Goal: Find specific page/section: Find specific page/section

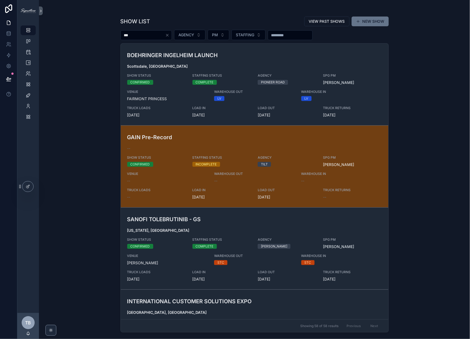
type input "***"
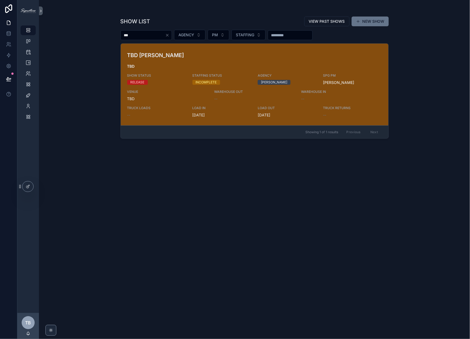
click at [302, 56] on div "TBD WILSON DOW TBD SHOW STATUS RELEASE STAFFING STATUS INCOMPLETE AGENCY WILSON…" at bounding box center [254, 84] width 255 height 67
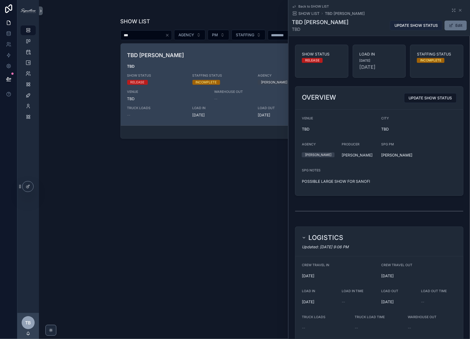
click at [401, 26] on span "UPDATE SHOW STATUS" at bounding box center [415, 25] width 43 height 5
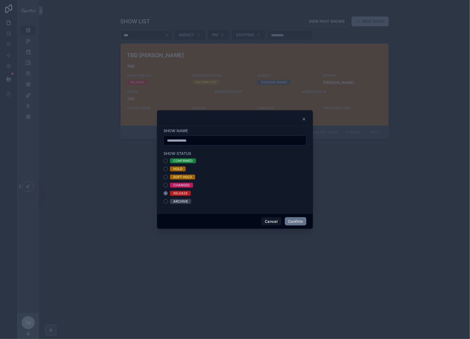
click at [304, 121] on icon at bounding box center [304, 119] width 4 height 4
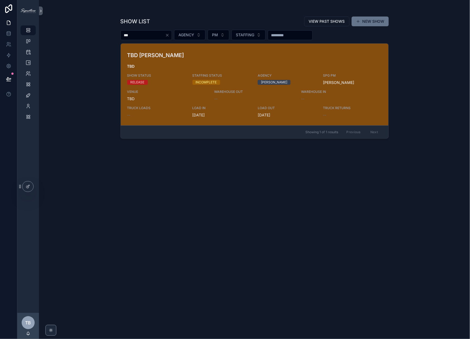
click at [257, 65] on span "TBD" at bounding box center [254, 66] width 255 height 5
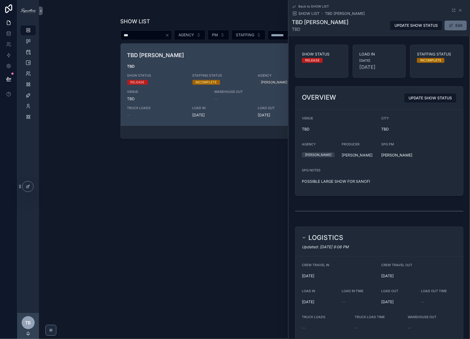
click at [452, 25] on button "Edit" at bounding box center [455, 26] width 22 height 10
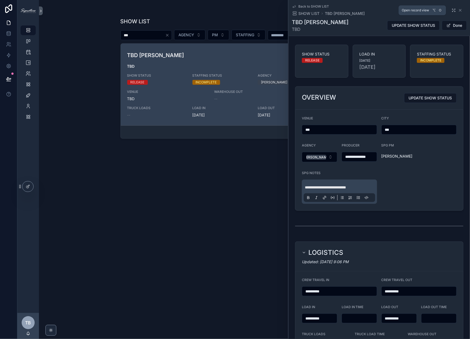
click at [452, 9] on icon "scrollable content" at bounding box center [453, 10] width 4 height 4
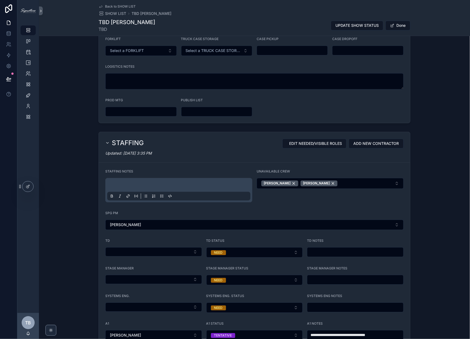
scroll to position [536, 0]
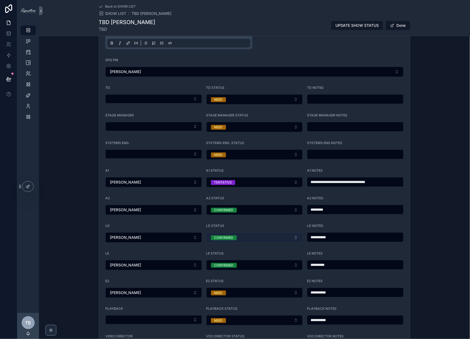
click at [224, 235] on div "CONFIRMED" at bounding box center [223, 237] width 19 height 5
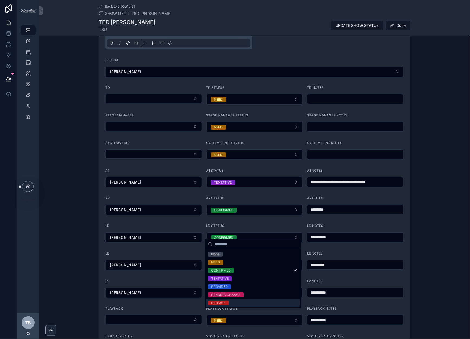
click at [222, 303] on div "RELEASE" at bounding box center [218, 302] width 14 height 5
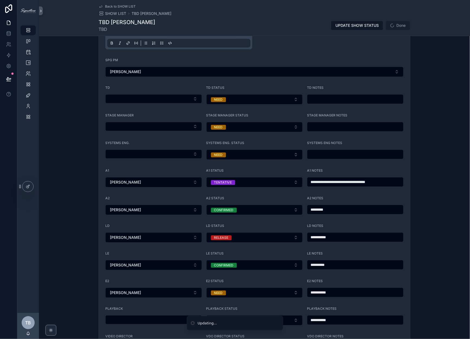
click at [323, 233] on input "**********" at bounding box center [355, 237] width 96 height 8
type input "**********"
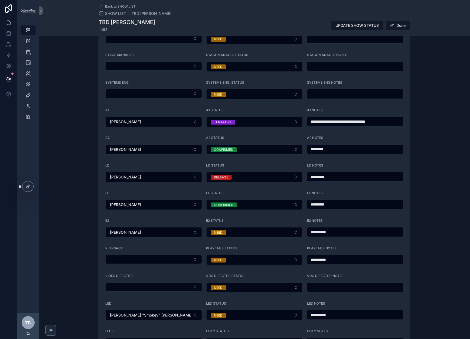
scroll to position [634, 0]
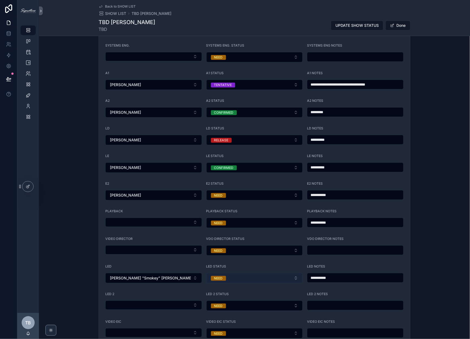
click at [248, 277] on form "**********" at bounding box center [254, 154] width 311 height 485
click at [247, 275] on button "NEED" at bounding box center [254, 278] width 97 height 10
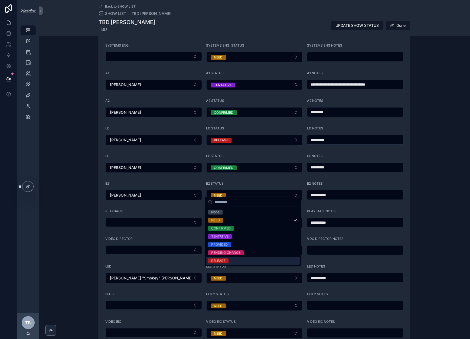
click at [235, 259] on div "RELEASE" at bounding box center [253, 261] width 94 height 8
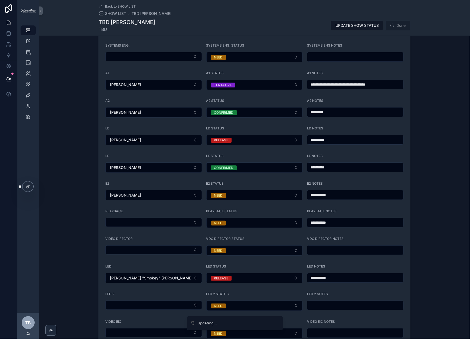
click at [315, 275] on input "**********" at bounding box center [355, 278] width 96 height 8
paste input "scrollable content"
type input "**********"
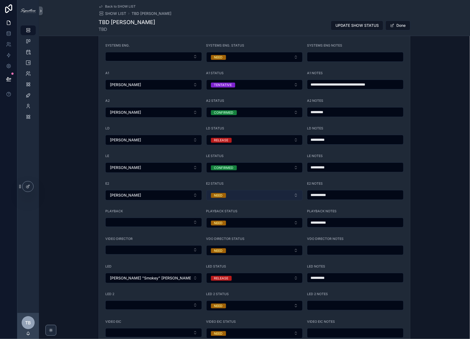
click at [261, 191] on button "NEED" at bounding box center [254, 195] width 97 height 10
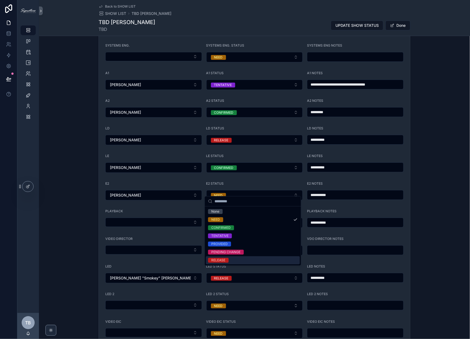
click at [223, 259] on div "RELEASE" at bounding box center [218, 259] width 14 height 5
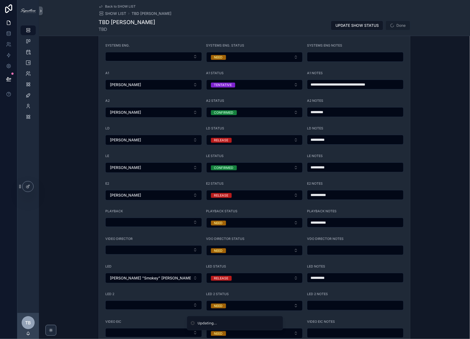
click at [321, 191] on input "**********" at bounding box center [355, 195] width 96 height 8
paste input "scrollable content"
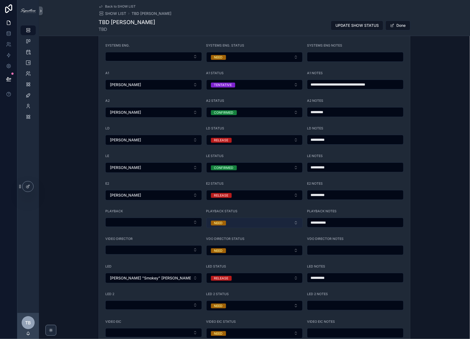
type input "**********"
click at [226, 218] on button "NEED" at bounding box center [254, 222] width 97 height 10
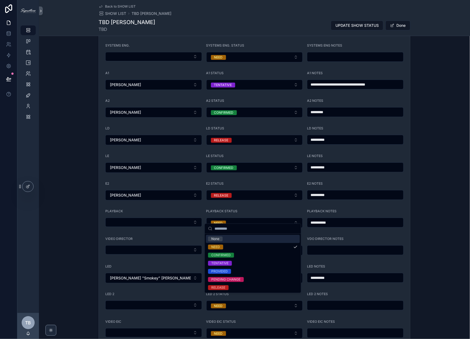
click at [218, 240] on div "None" at bounding box center [215, 238] width 8 height 5
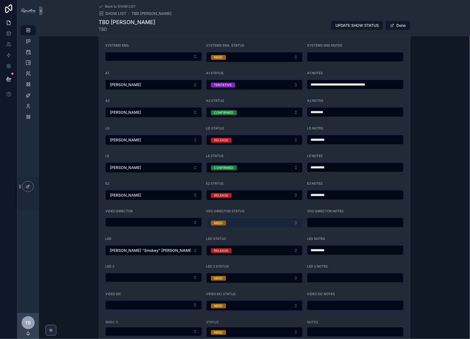
drag, startPoint x: 230, startPoint y: 219, endPoint x: 230, endPoint y: 222, distance: 3.0
click at [230, 219] on button "NEED" at bounding box center [254, 222] width 97 height 10
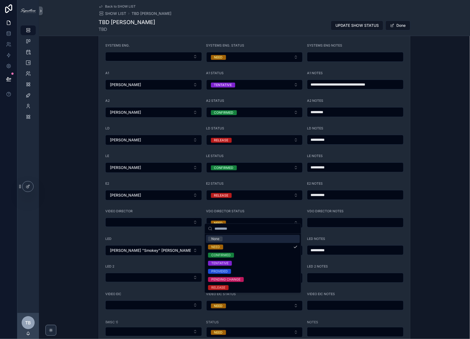
click at [226, 237] on div "None" at bounding box center [253, 239] width 94 height 8
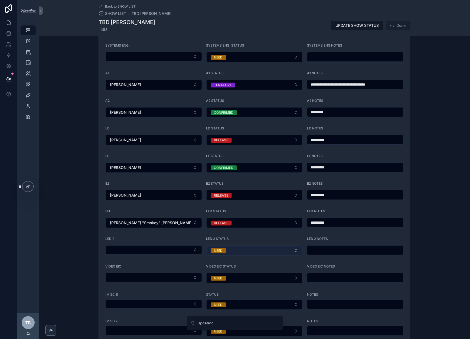
click at [227, 245] on button "NEED" at bounding box center [254, 250] width 97 height 10
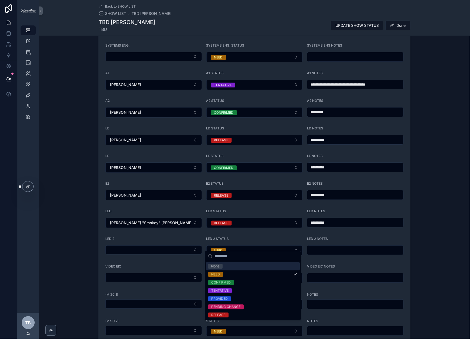
click at [224, 265] on div "None" at bounding box center [253, 266] width 94 height 8
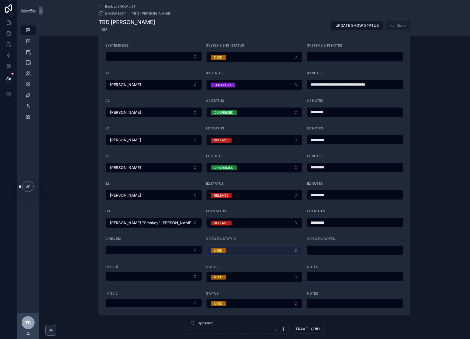
click at [227, 246] on button "NEED" at bounding box center [254, 250] width 97 height 10
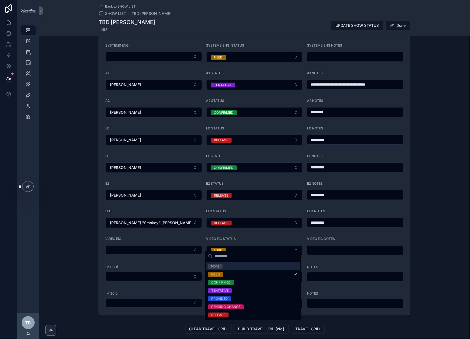
click at [224, 265] on div "None" at bounding box center [253, 266] width 94 height 8
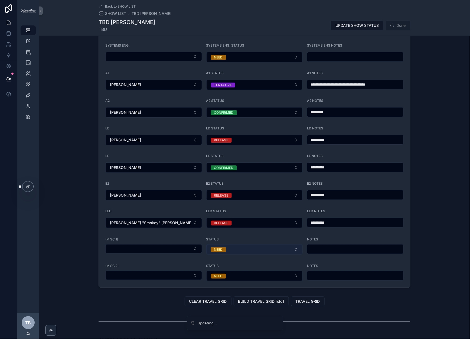
click at [226, 244] on button "NEED" at bounding box center [254, 249] width 97 height 10
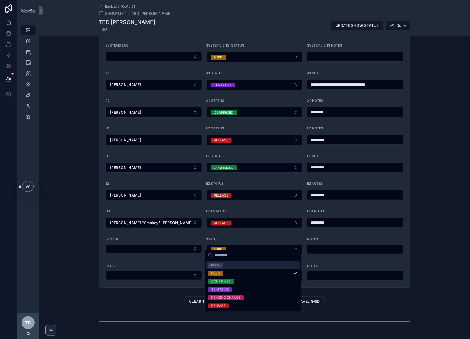
click at [223, 266] on div "None" at bounding box center [253, 265] width 94 height 8
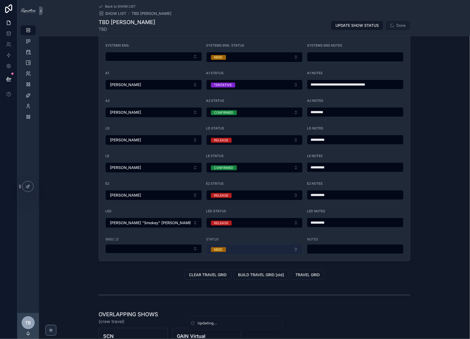
click at [225, 244] on button "NEED" at bounding box center [254, 249] width 97 height 10
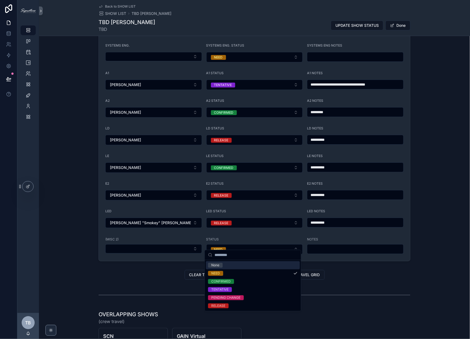
click at [229, 266] on div "None" at bounding box center [253, 265] width 94 height 8
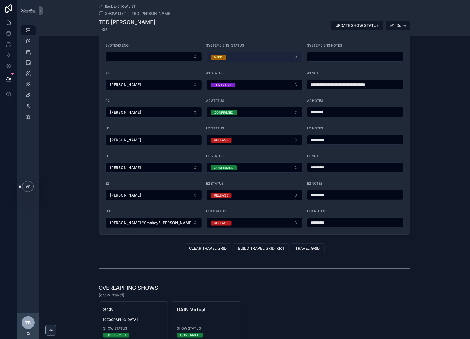
click at [260, 52] on button "NEED" at bounding box center [254, 57] width 97 height 10
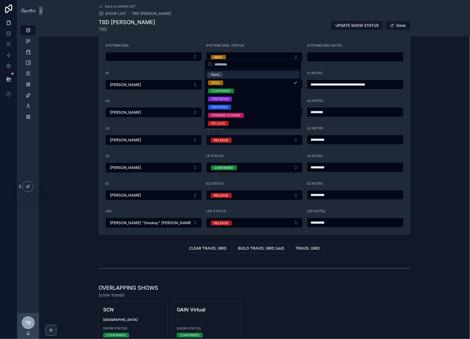
click at [246, 75] on div "None" at bounding box center [253, 75] width 94 height 8
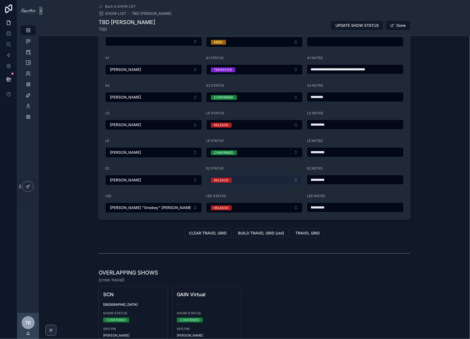
scroll to position [619, 0]
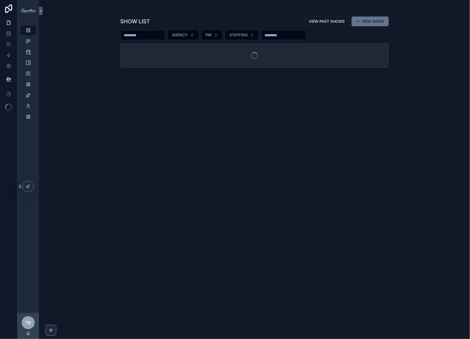
click at [165, 37] on div "scrollable content" at bounding box center [142, 35] width 45 height 10
click at [142, 36] on input "scrollable content" at bounding box center [143, 35] width 44 height 8
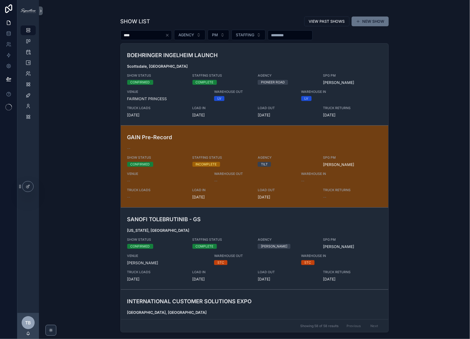
type input "*****"
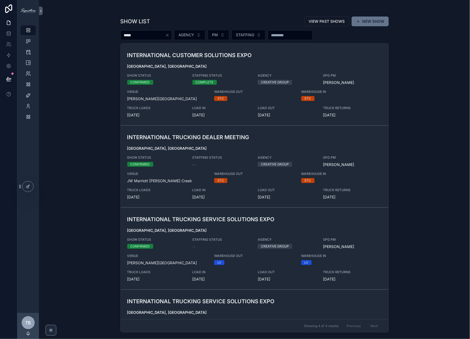
click at [152, 36] on input "*****" at bounding box center [143, 35] width 44 height 8
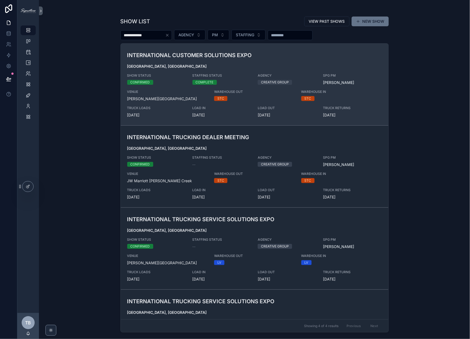
type input "**********"
click at [253, 59] on div "INTERNATIONAL CUSTOMER SOLUTIONS EXPO [GEOGRAPHIC_DATA], [GEOGRAPHIC_DATA] SHOW…" at bounding box center [254, 84] width 255 height 67
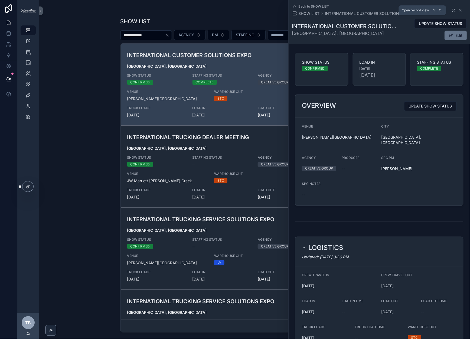
click at [454, 9] on icon "scrollable content" at bounding box center [454, 9] width 1 height 1
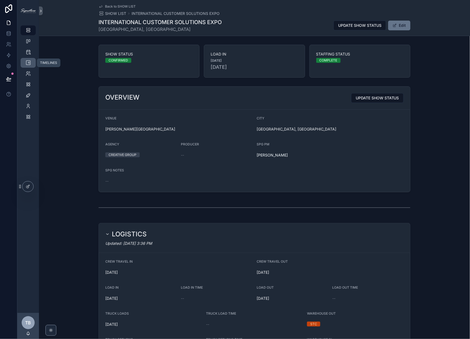
click at [24, 60] on div "TIMELINES" at bounding box center [28, 62] width 9 height 9
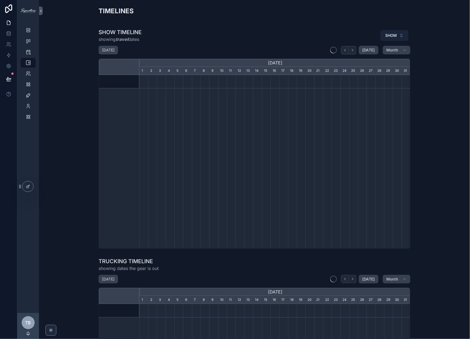
click at [394, 37] on span "SHOW" at bounding box center [391, 35] width 12 height 5
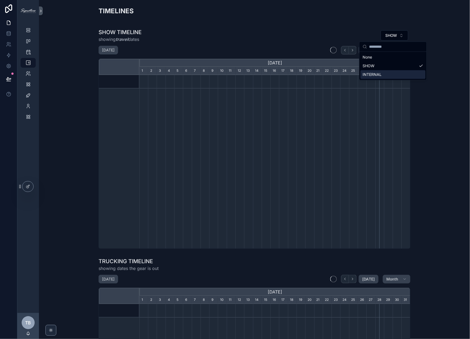
click at [374, 71] on div "INTERNAL" at bounding box center [392, 74] width 65 height 9
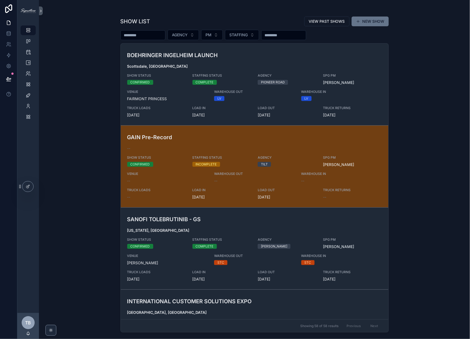
click at [159, 36] on input "scrollable content" at bounding box center [143, 35] width 44 height 8
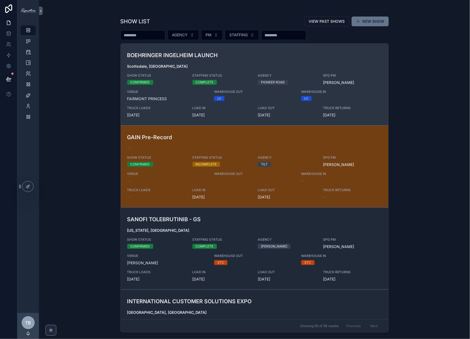
click at [220, 71] on div "BOEHRINGER INGELHEIM LAUNCH Scottsdale, AZ SHOW STATUS CONFIRMED STAFFING STATU…" at bounding box center [254, 84] width 255 height 67
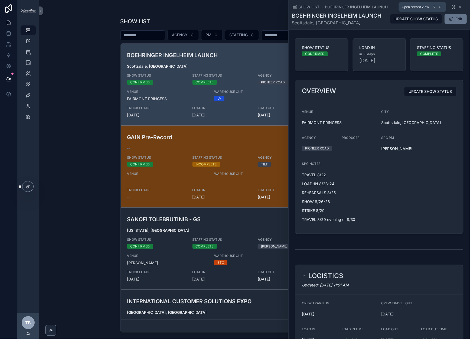
click at [451, 5] on icon "scrollable content" at bounding box center [453, 7] width 4 height 4
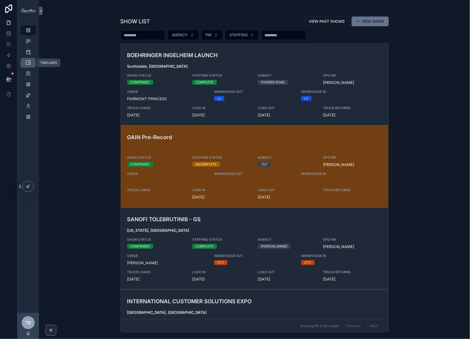
click at [31, 65] on div "TIMELINES" at bounding box center [28, 62] width 9 height 9
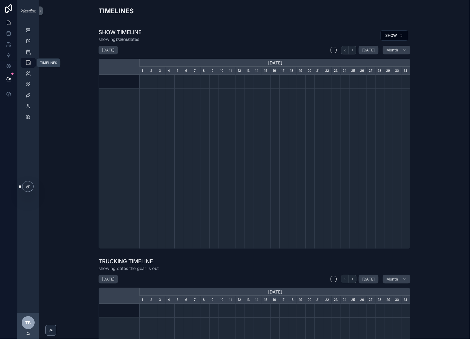
scroll to position [0, 271]
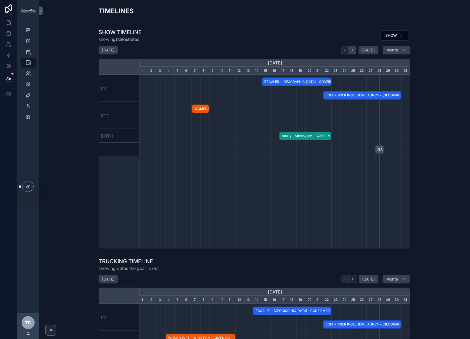
click at [355, 50] on button "scrollable content" at bounding box center [353, 50] width 8 height 8
